Goal: Register for event/course

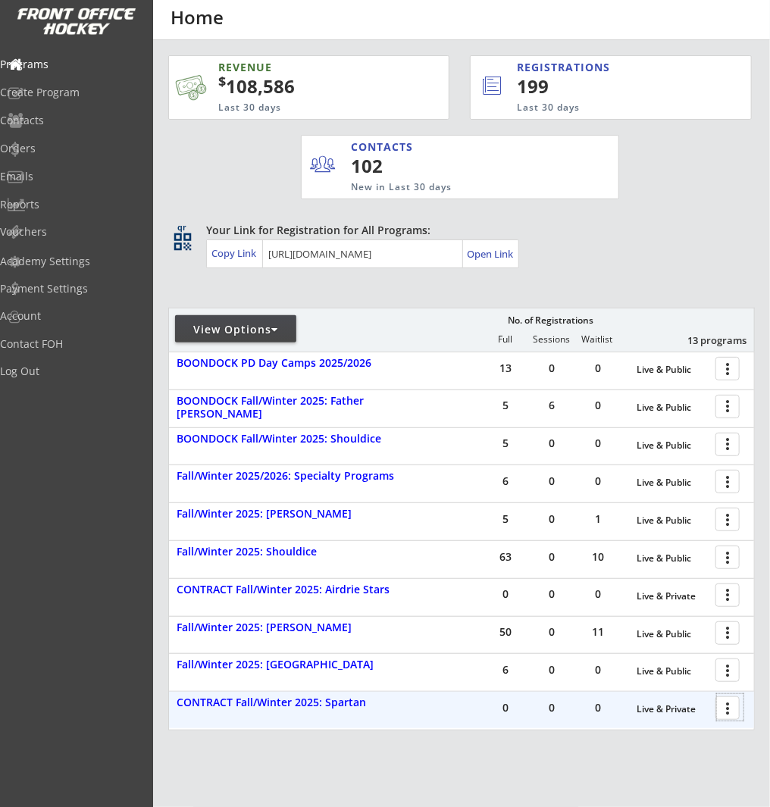
click at [732, 712] on div at bounding box center [730, 707] width 27 height 27
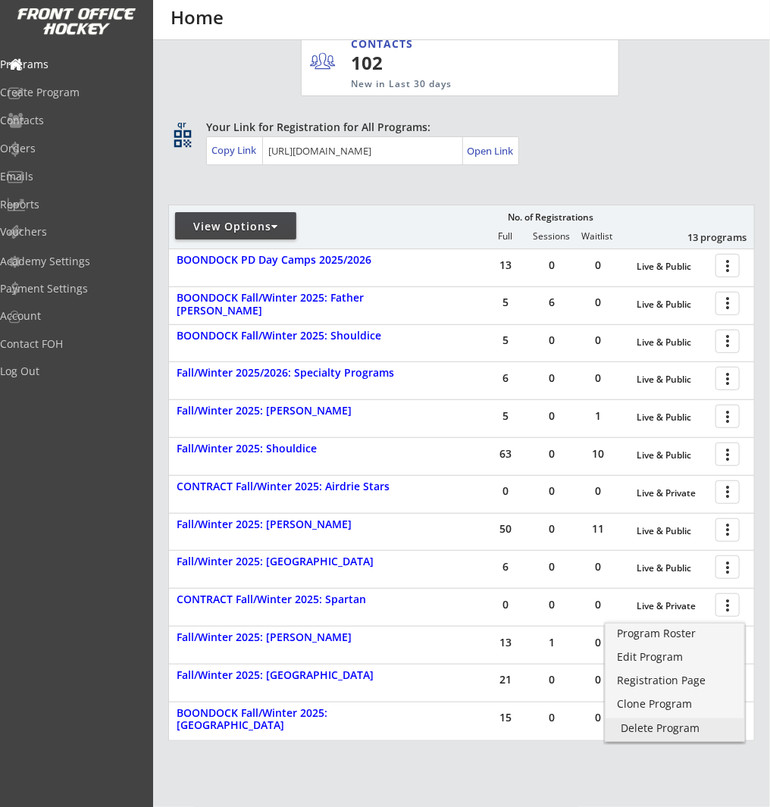
scroll to position [105, 0]
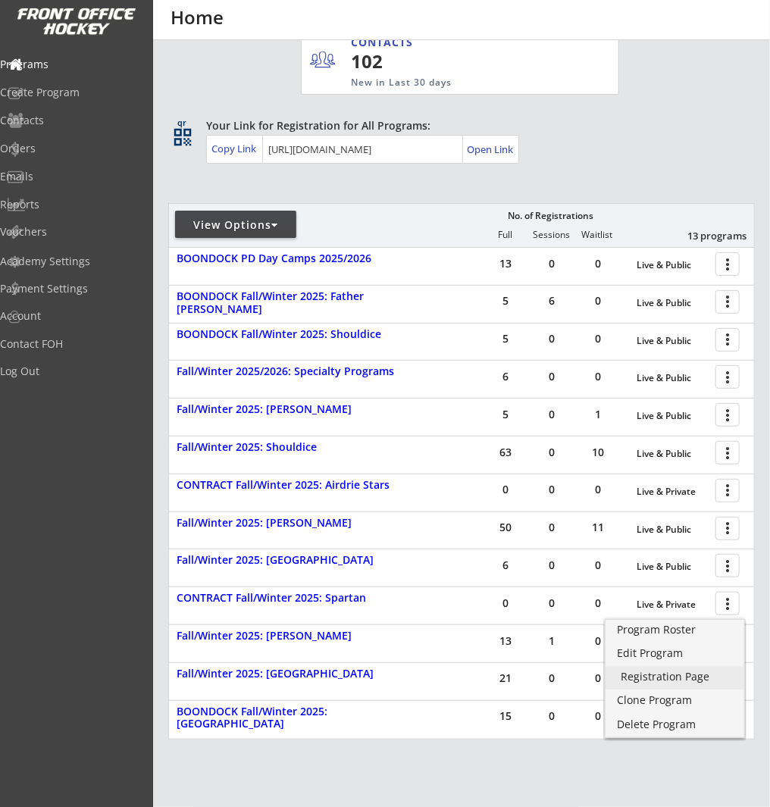
click at [660, 677] on div "Registration Page" at bounding box center [675, 677] width 108 height 11
click at [637, 679] on div "Registration Page" at bounding box center [675, 677] width 108 height 11
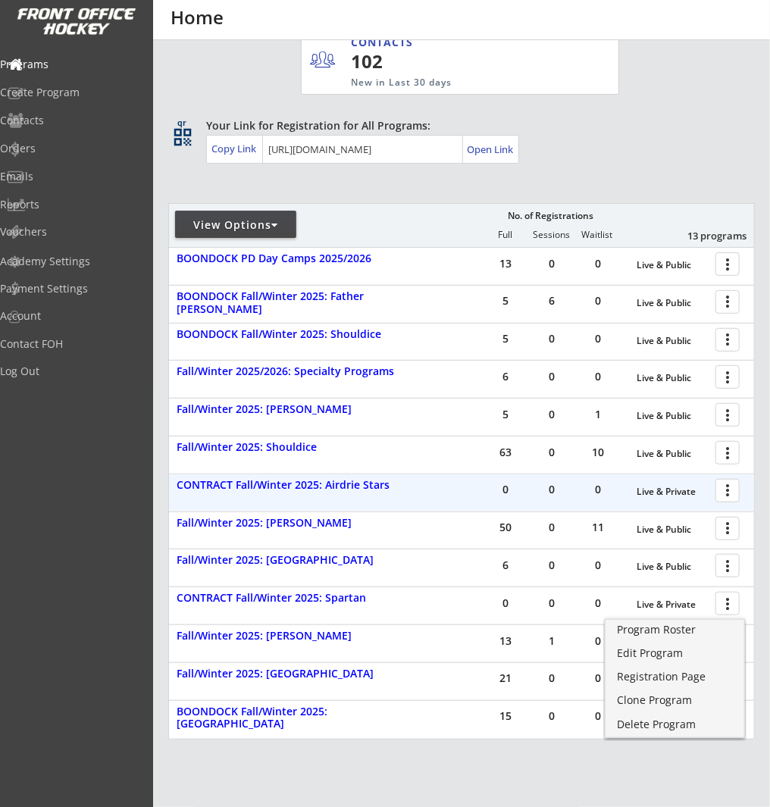
click at [728, 494] on div at bounding box center [730, 490] width 27 height 27
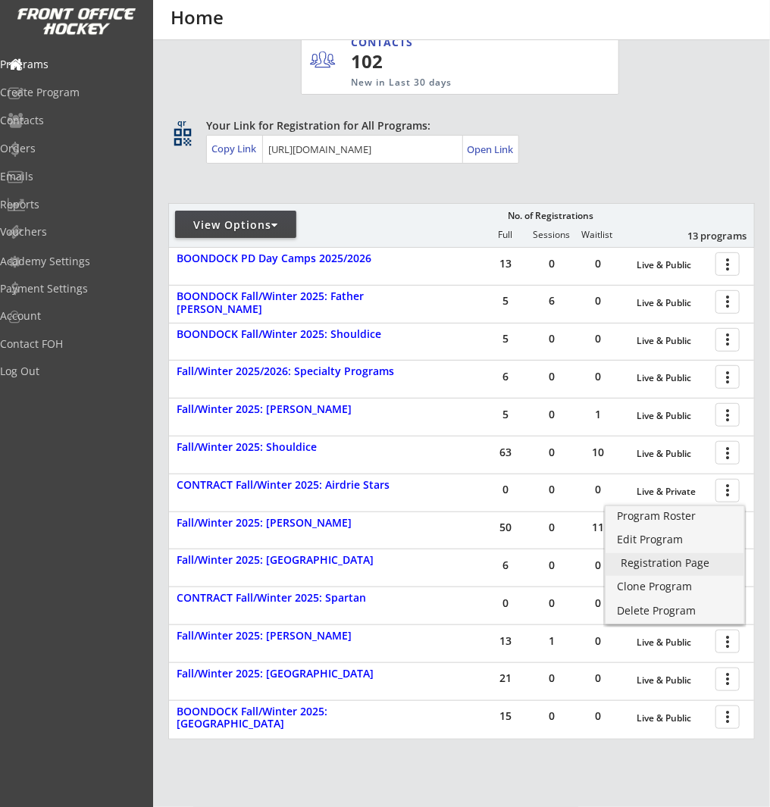
click at [675, 564] on div "Registration Page" at bounding box center [675, 563] width 108 height 11
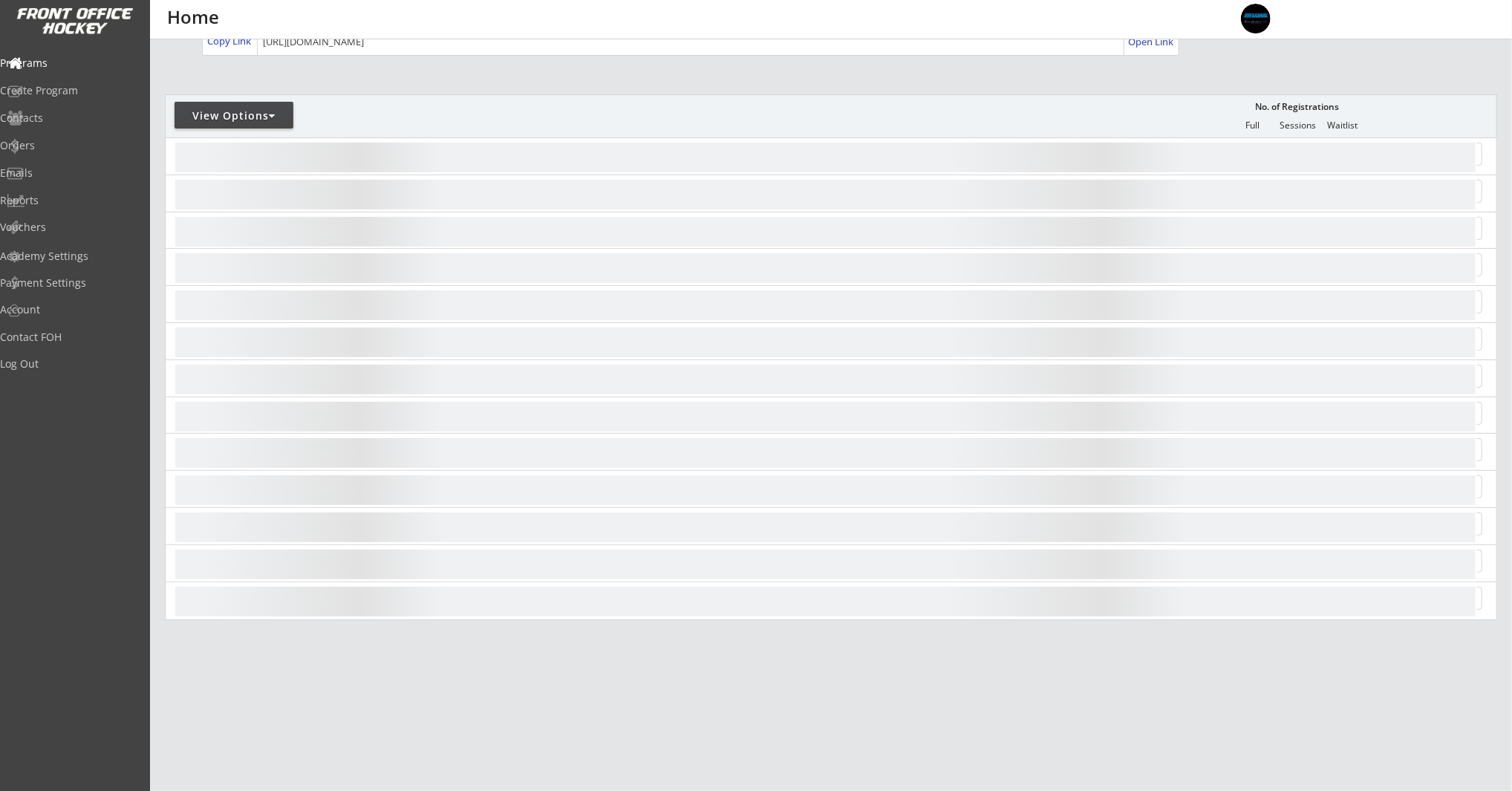
scroll to position [128, 0]
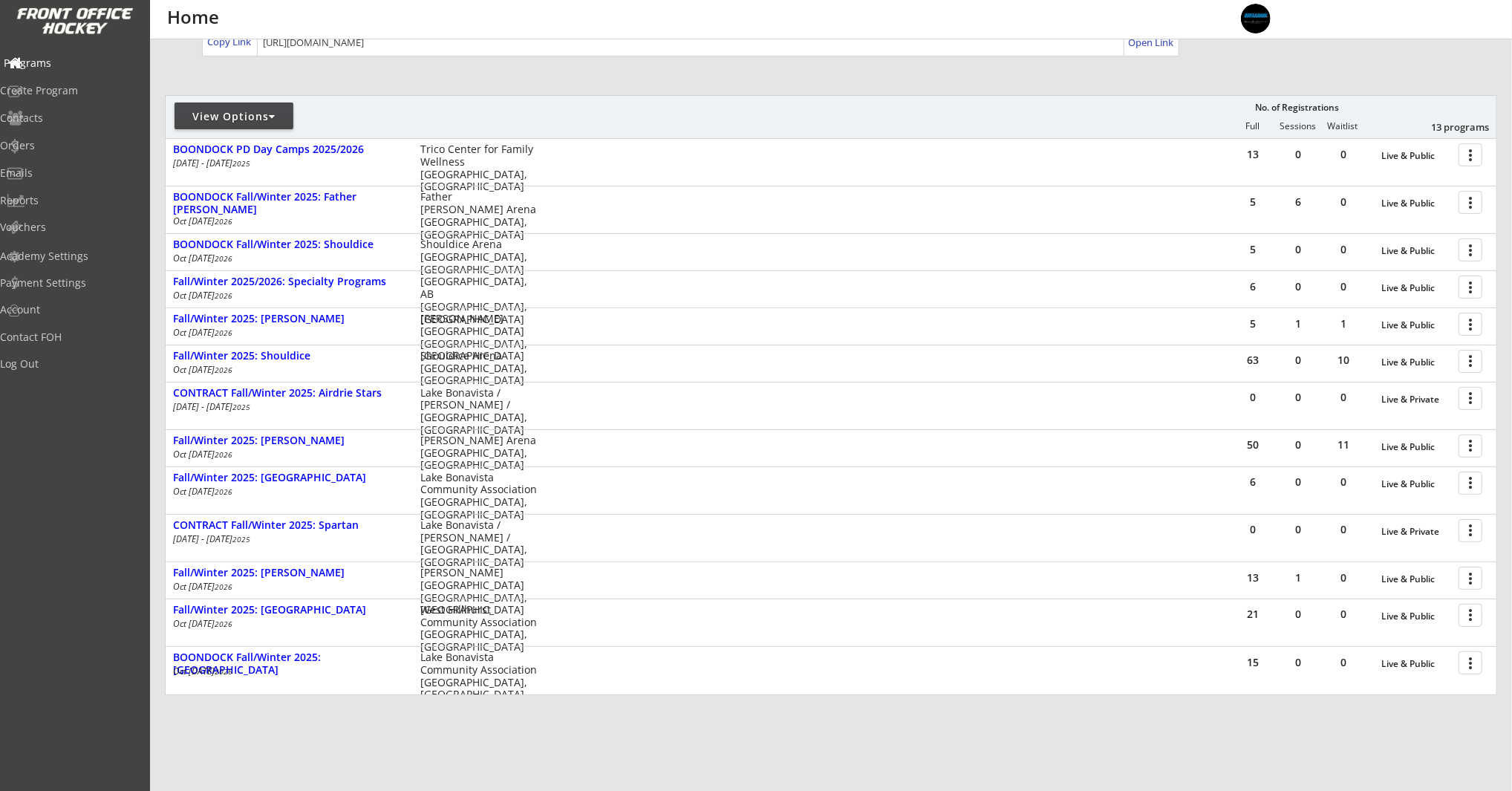
click at [75, 66] on div "Programs" at bounding box center [71, 63] width 133 height 11
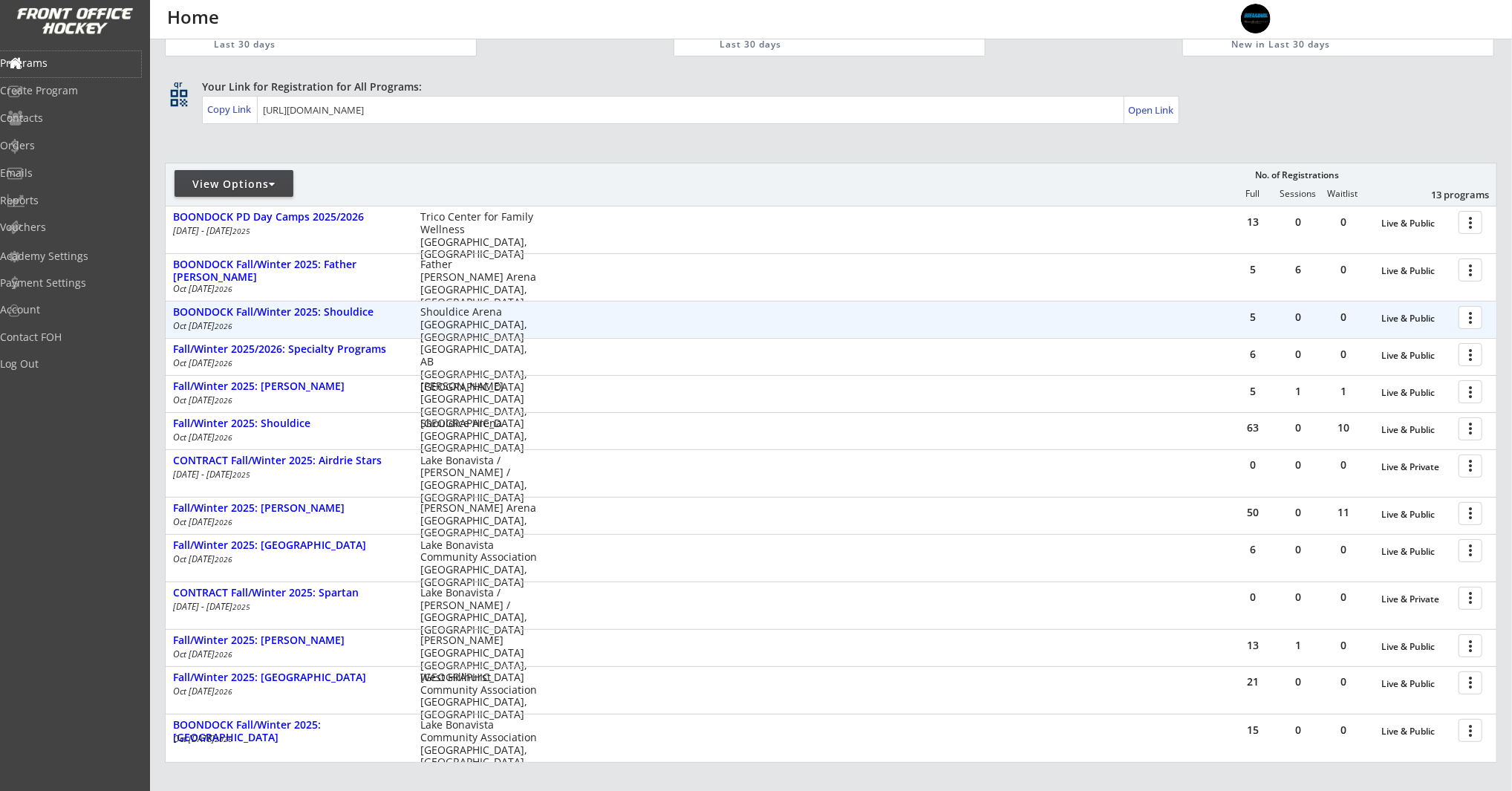
scroll to position [78, 0]
